Goal: Task Accomplishment & Management: Complete application form

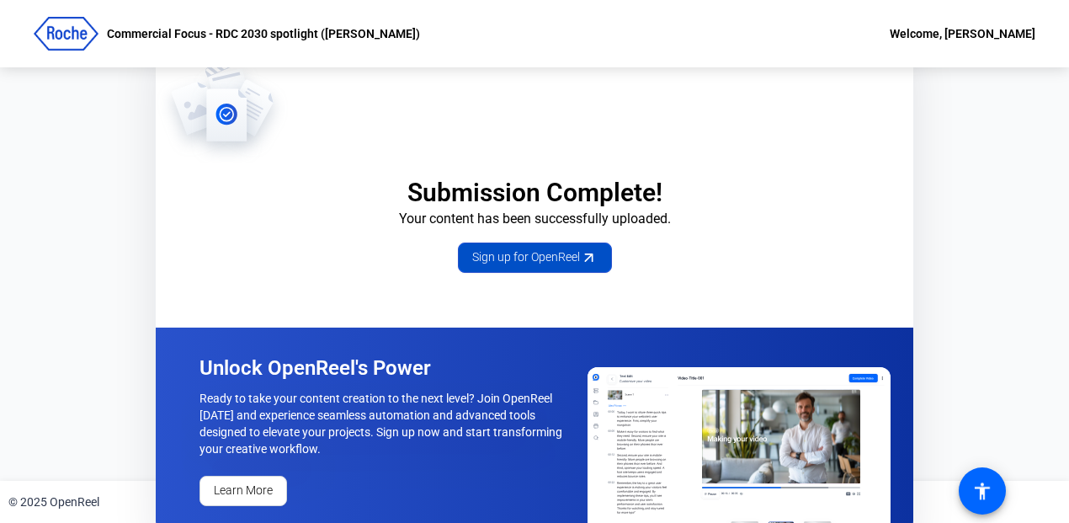
click at [529, 260] on span "Sign up for OpenReel" at bounding box center [534, 257] width 125 height 18
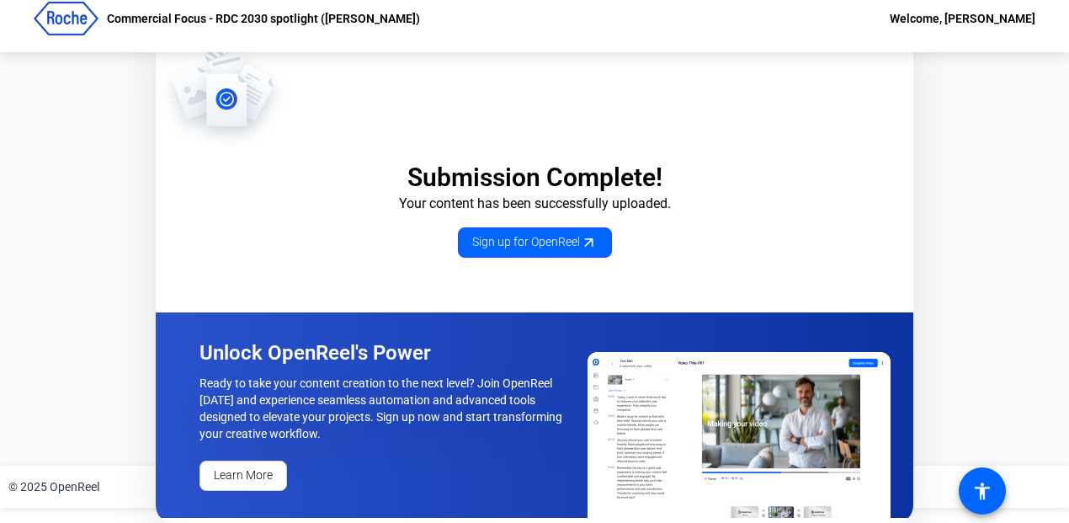
scroll to position [19, 0]
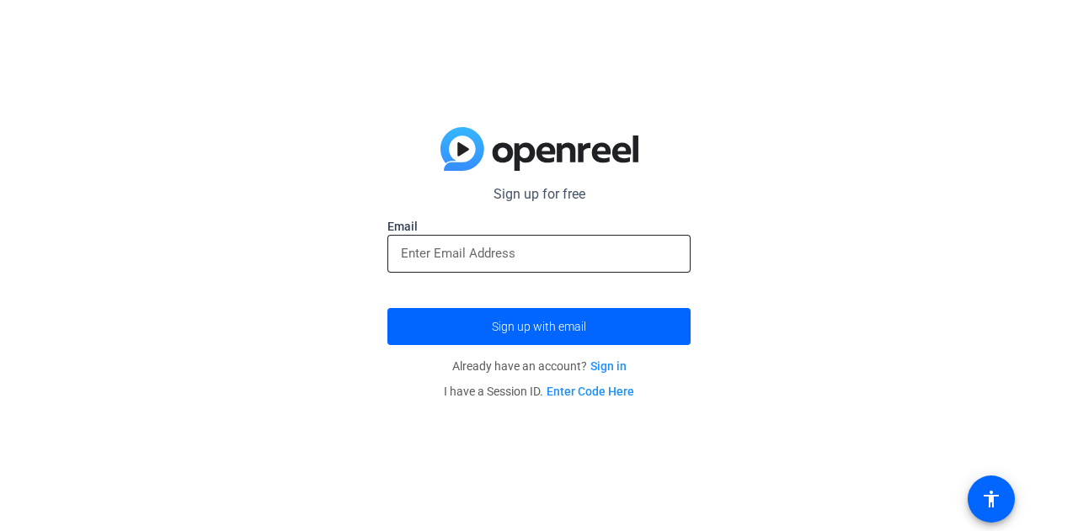
click at [456, 251] on input "email" at bounding box center [539, 253] width 276 height 20
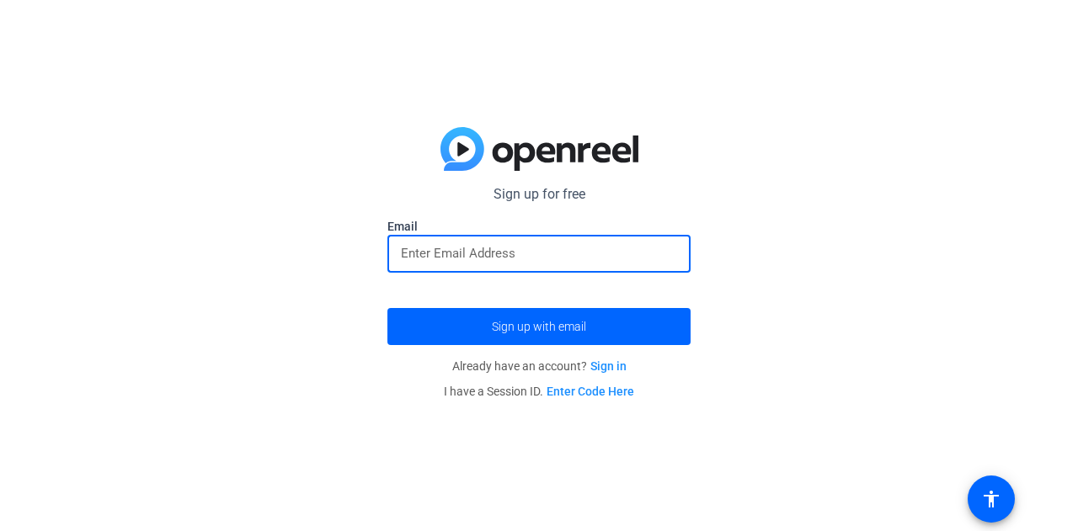
type input "[PERSON_NAME][EMAIL_ADDRESS][PERSON_NAME][PERSON_NAME][DOMAIN_NAME]"
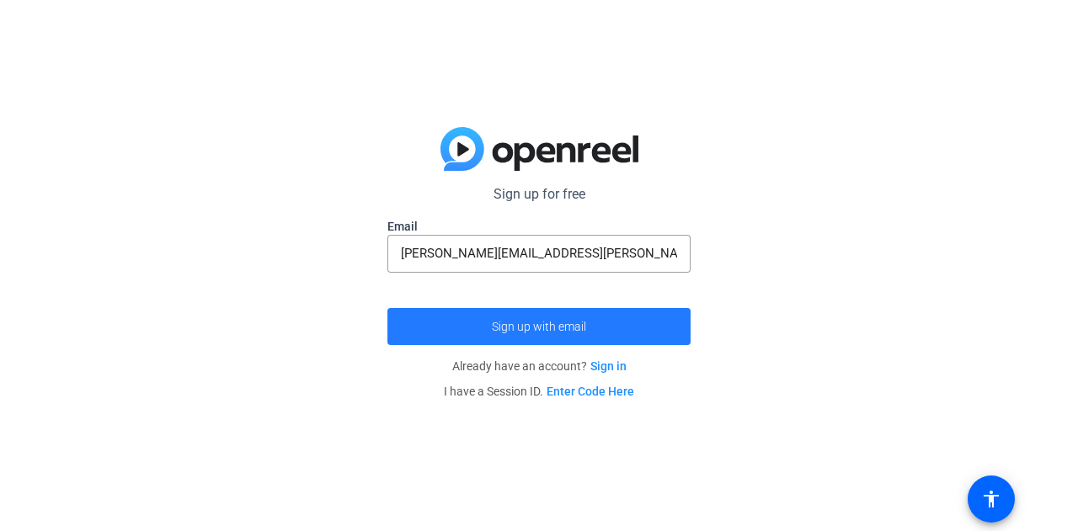
click at [530, 327] on span "Sign up with email" at bounding box center [539, 327] width 94 height 0
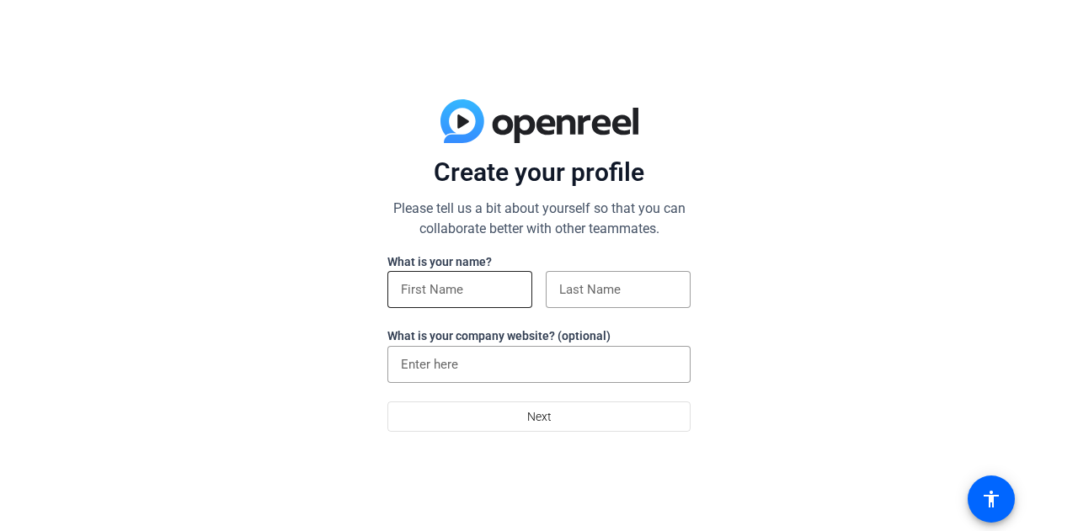
click at [467, 289] on input at bounding box center [460, 290] width 118 height 20
type input "[PERSON_NAME]"
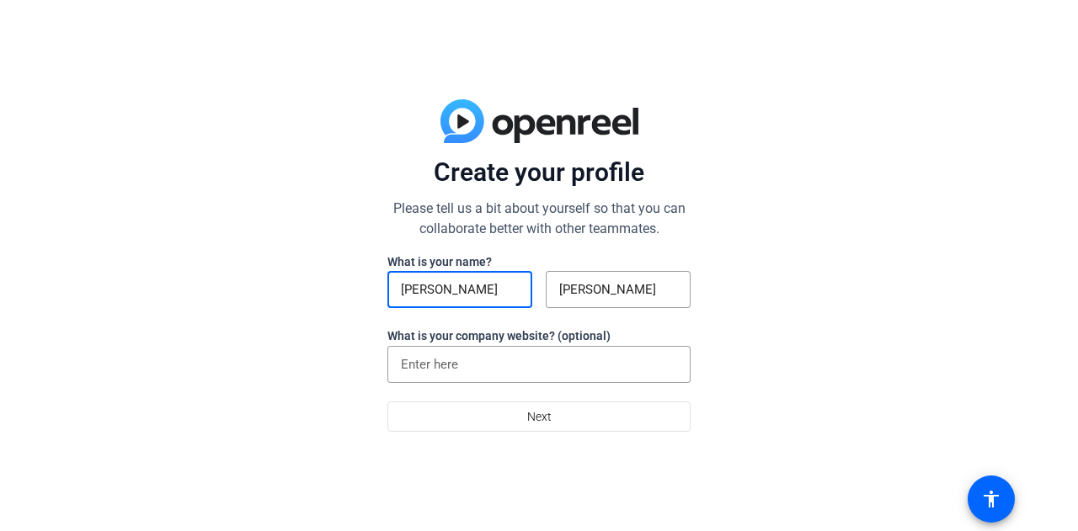
type input "Roche Diagnostics"
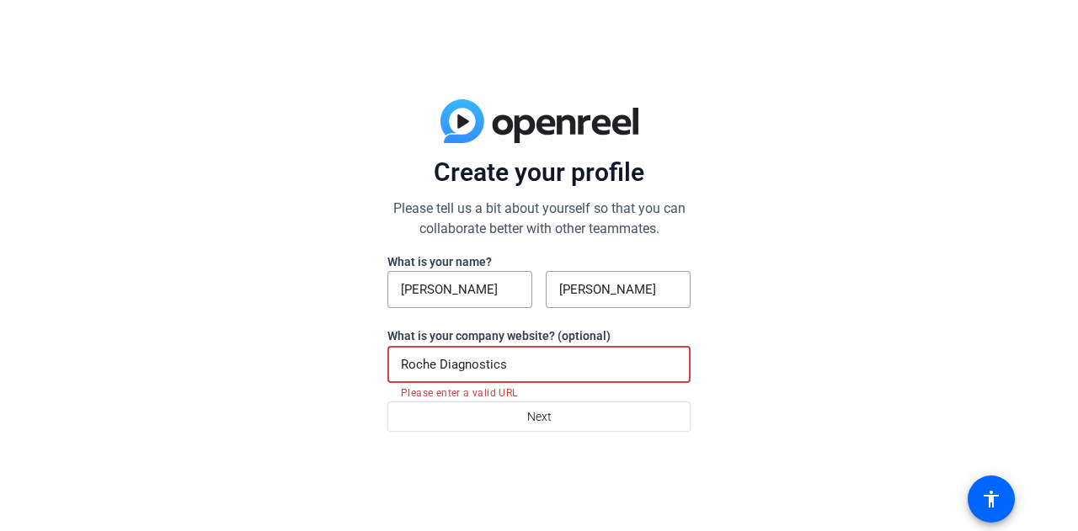
drag, startPoint x: 537, startPoint y: 363, endPoint x: 305, endPoint y: 370, distance: 232.5
click at [305, 370] on div "Create your profile Please tell us a bit about yourself so that you can collabo…" at bounding box center [539, 265] width 1078 height 531
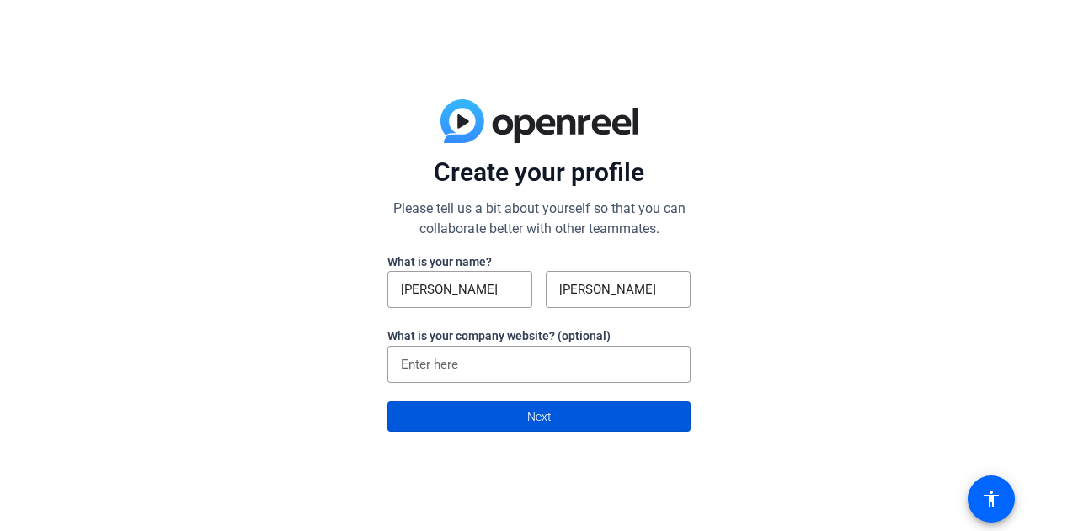
click at [549, 420] on span "Next" at bounding box center [539, 417] width 24 height 32
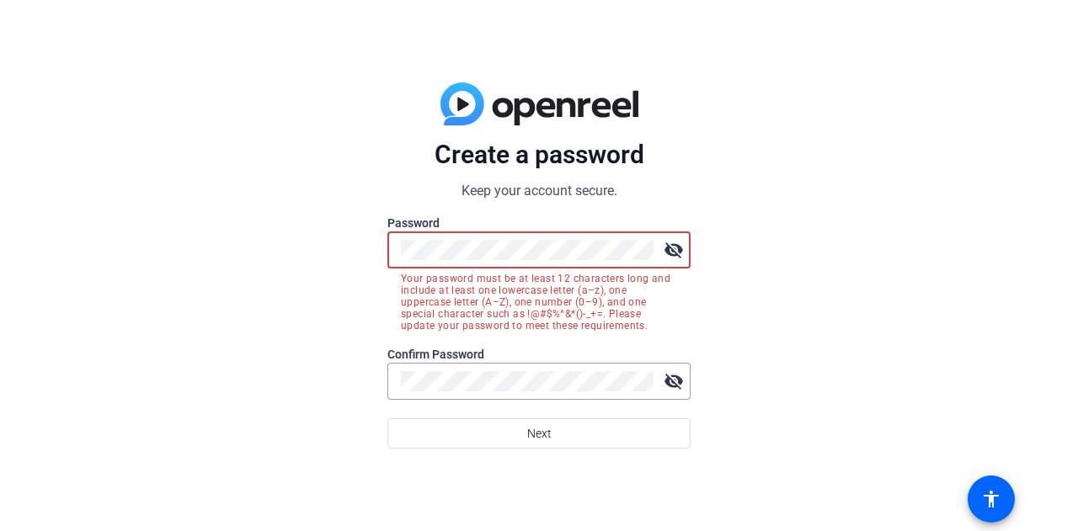
click at [323, 243] on div "Create a password Keep your account secure. Password visibility_off Your passwo…" at bounding box center [539, 265] width 1078 height 531
click at [381, 233] on div "Create a password Keep your account secure. Password visibility_off Your passwo…" at bounding box center [539, 265] width 1078 height 531
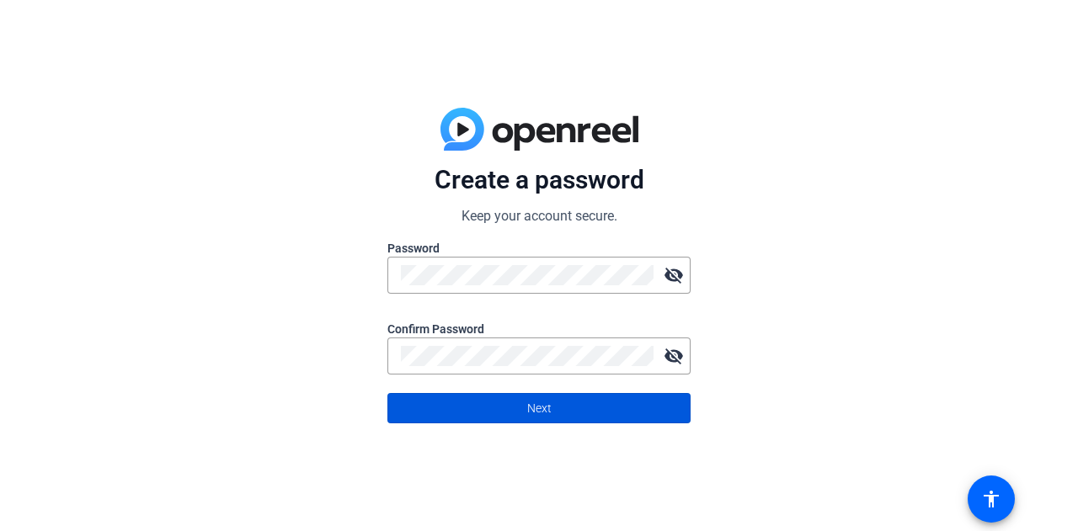
click at [492, 422] on span at bounding box center [538, 408] width 301 height 40
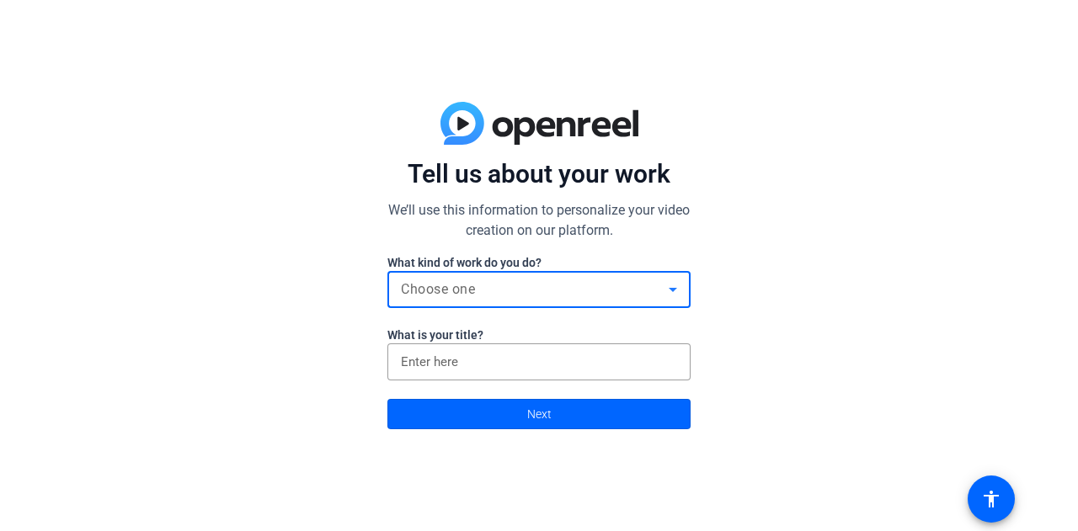
click at [672, 285] on icon at bounding box center [673, 290] width 20 height 20
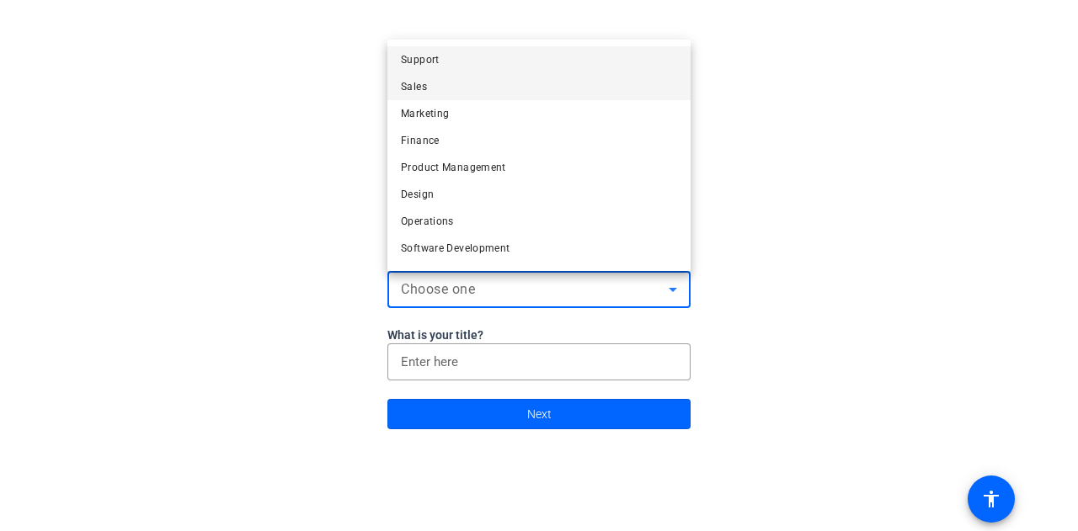
click at [455, 90] on mat-option "Sales" at bounding box center [538, 86] width 303 height 27
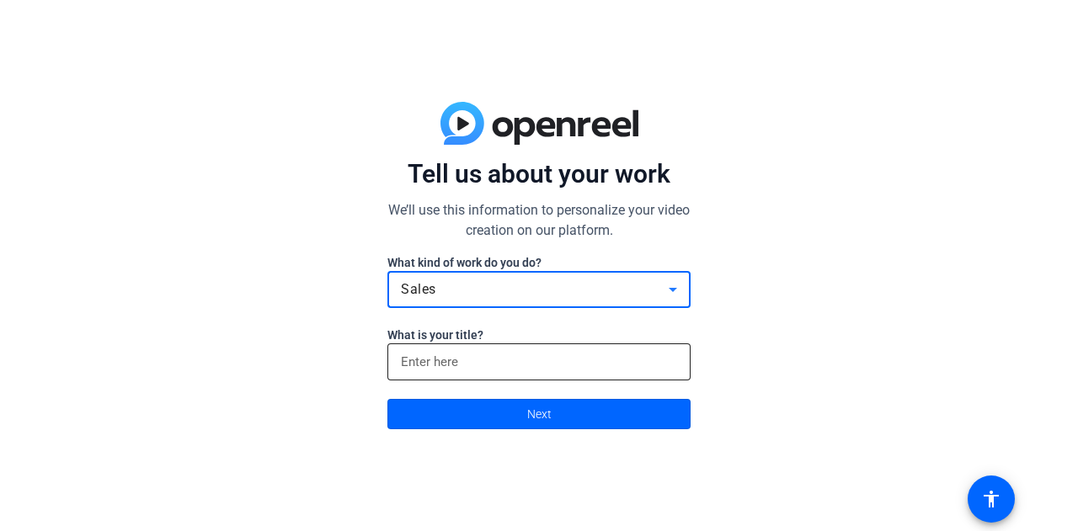
click at [505, 357] on input at bounding box center [539, 362] width 276 height 20
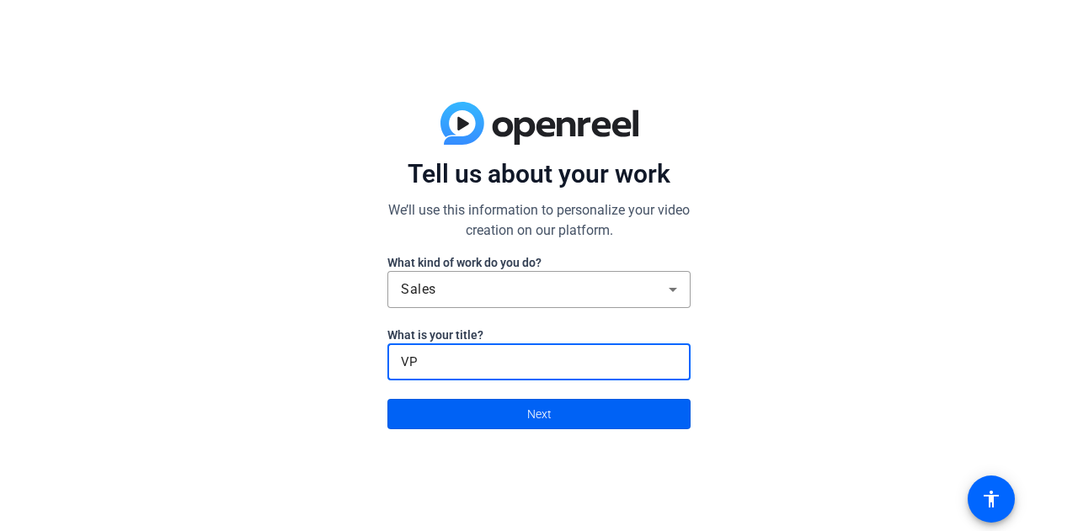
type input "VP"
click at [531, 412] on span "Next" at bounding box center [539, 414] width 24 height 32
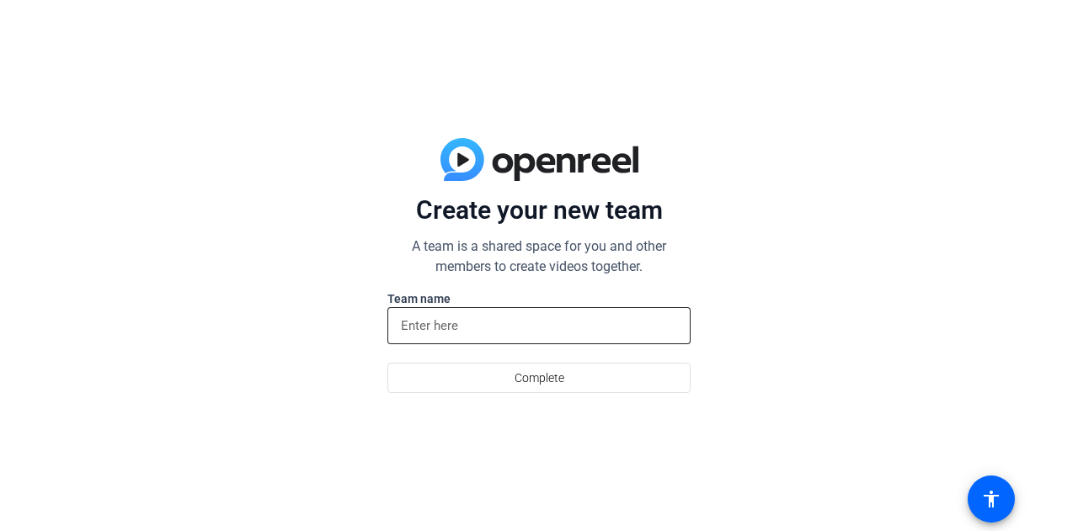
click at [474, 321] on input at bounding box center [539, 326] width 276 height 20
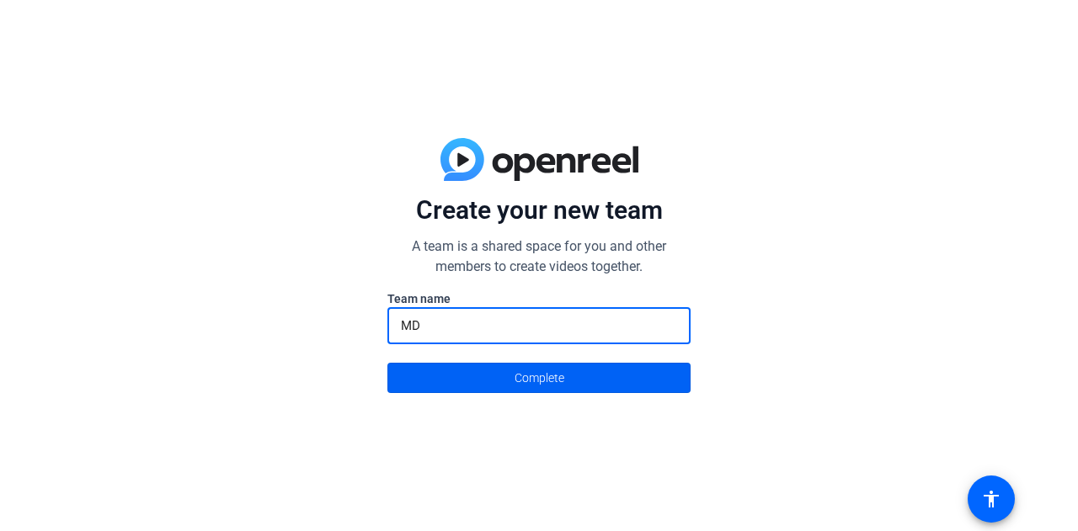
type input "MD"
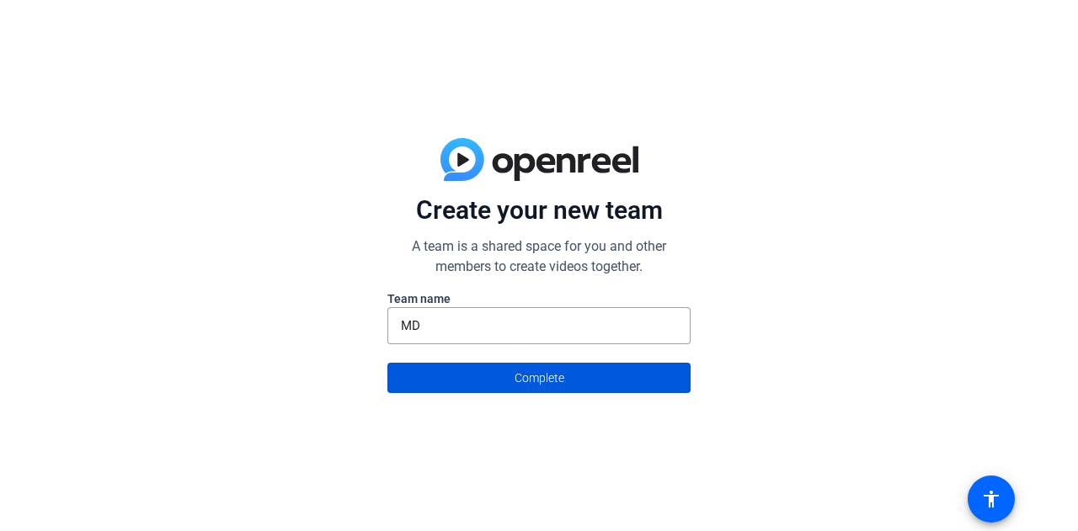
click at [539, 378] on span "Complete" at bounding box center [539, 378] width 50 height 32
